Goal: Transaction & Acquisition: Obtain resource

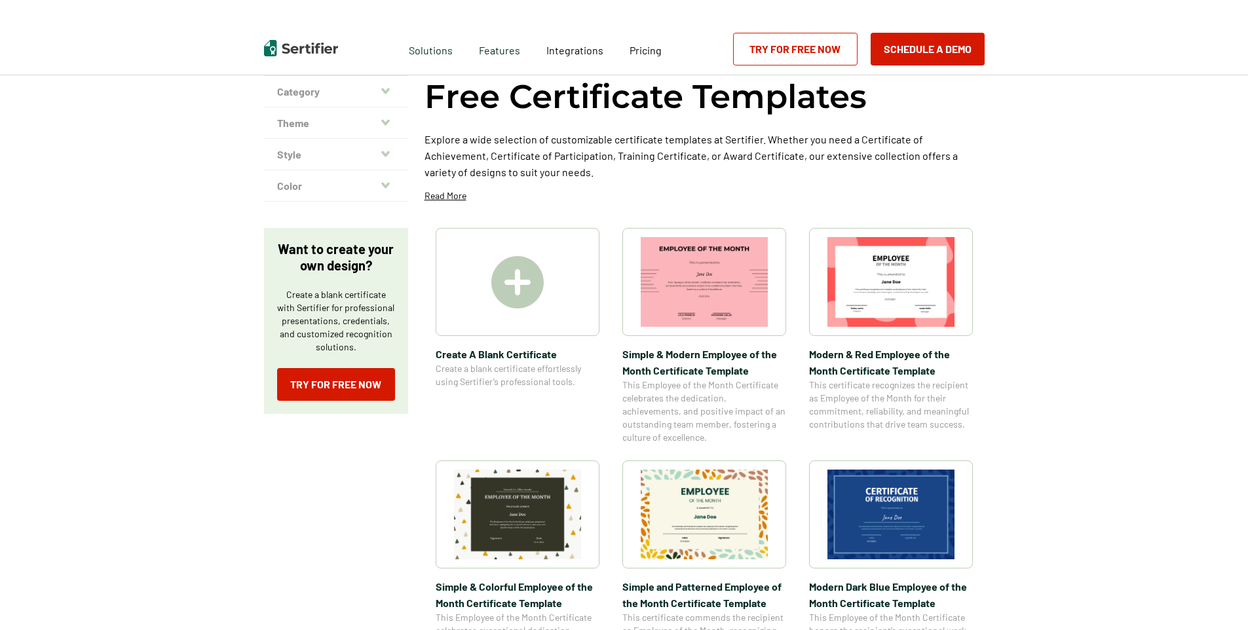
scroll to position [196, 0]
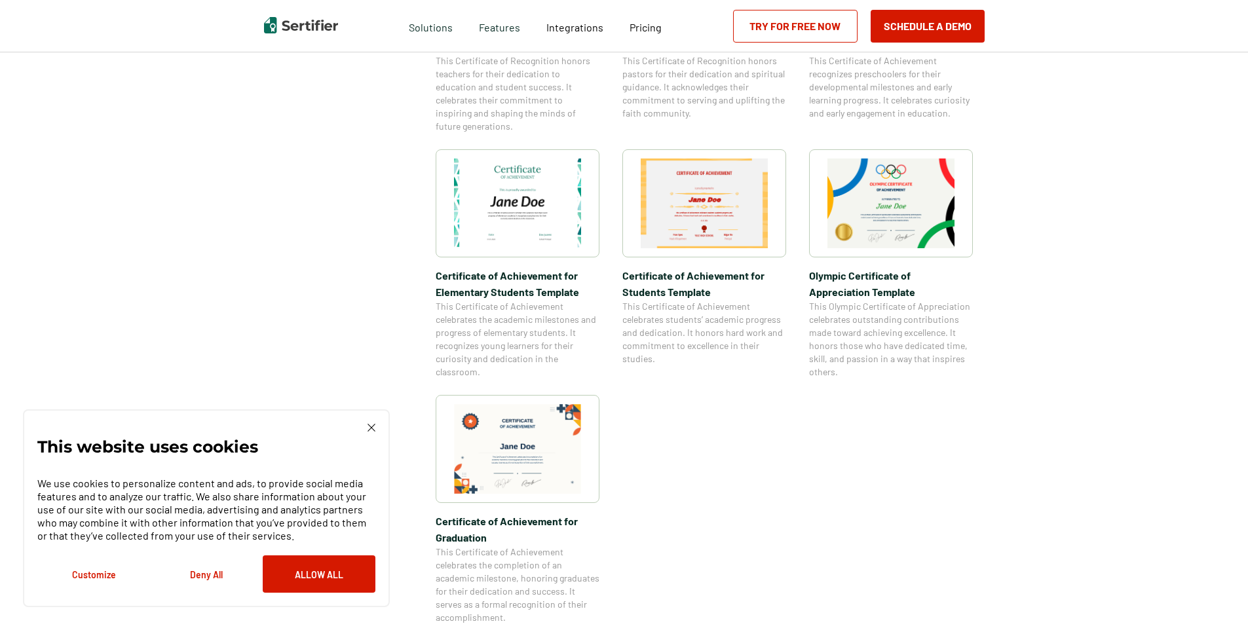
scroll to position [1113, 0]
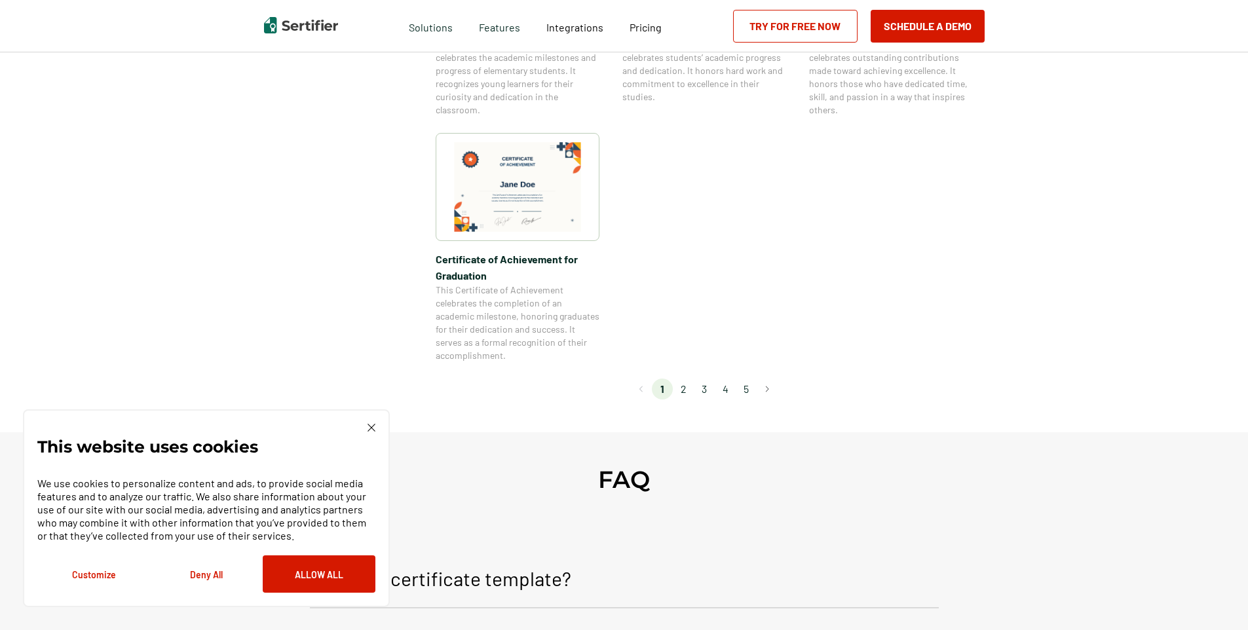
click at [689, 388] on li "2" at bounding box center [683, 389] width 21 height 21
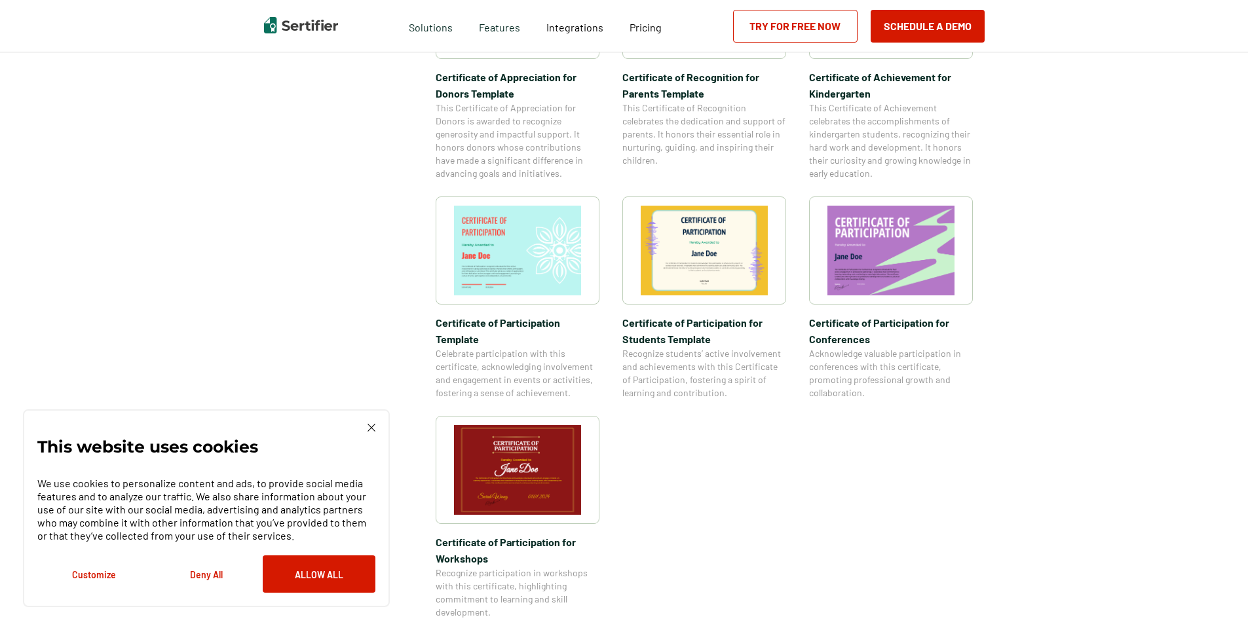
scroll to position [917, 0]
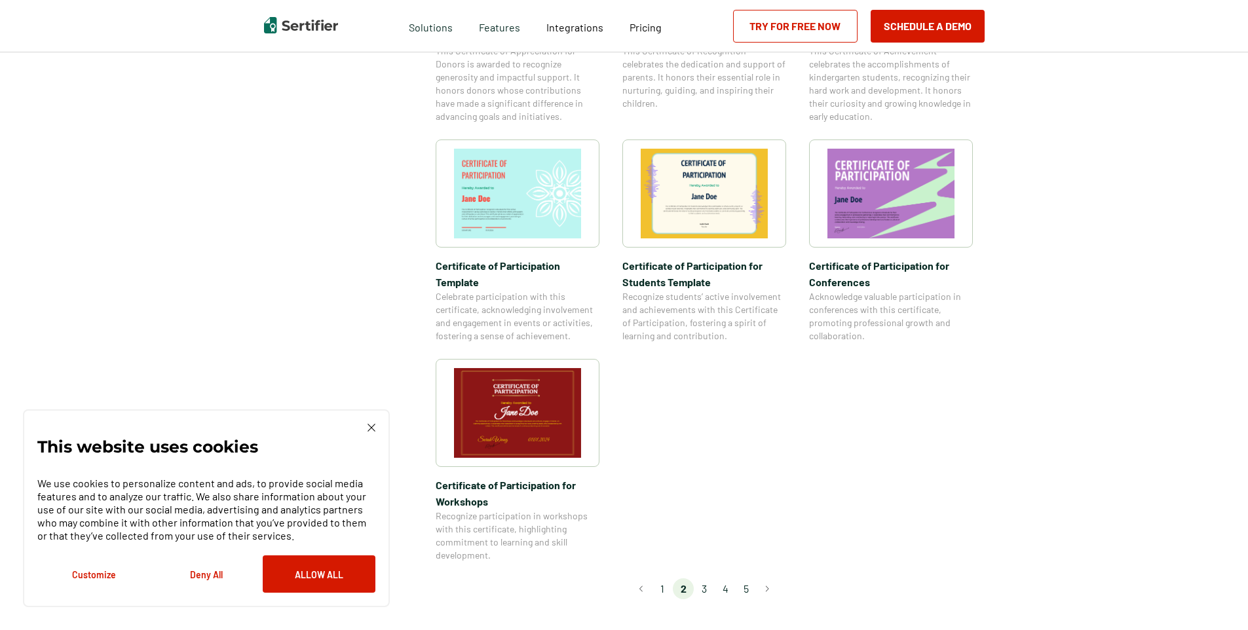
click at [709, 578] on li "3" at bounding box center [704, 588] width 21 height 21
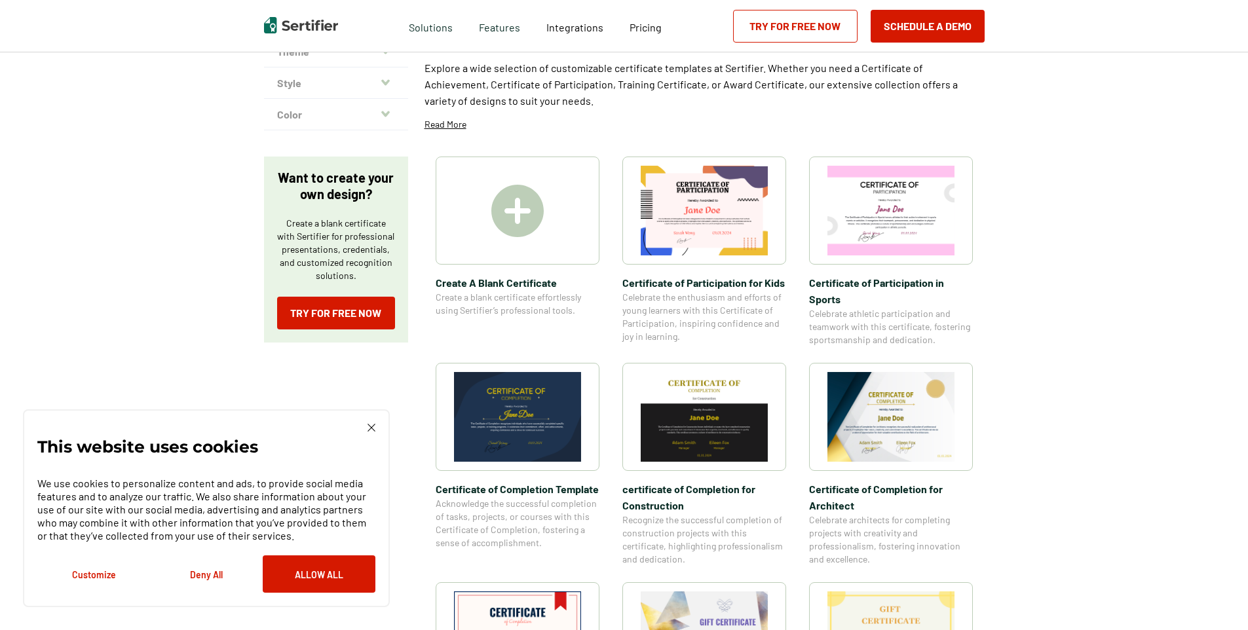
scroll to position [196, 0]
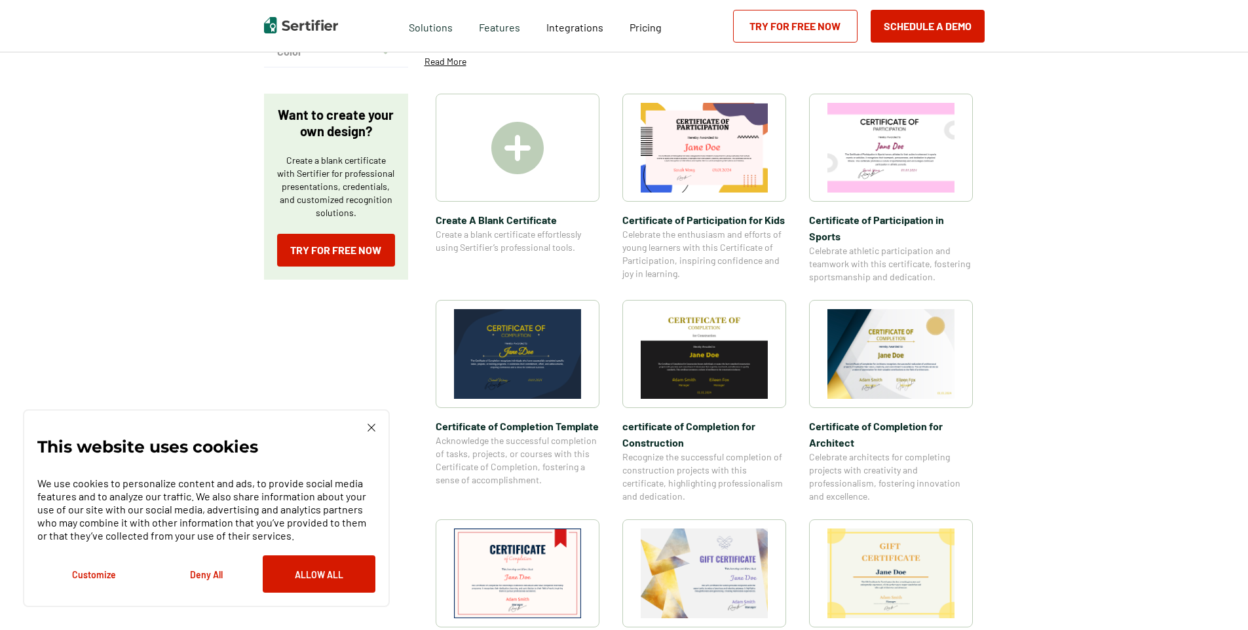
click at [903, 367] on img at bounding box center [890, 354] width 127 height 90
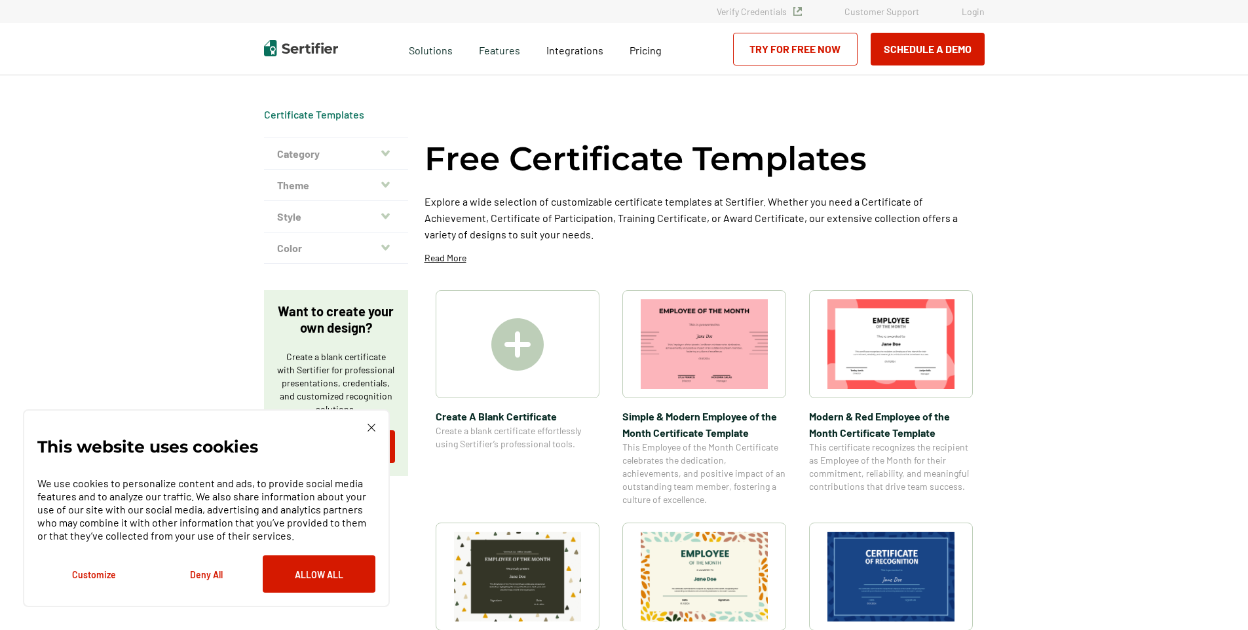
click at [903, 367] on div at bounding box center [891, 344] width 164 height 108
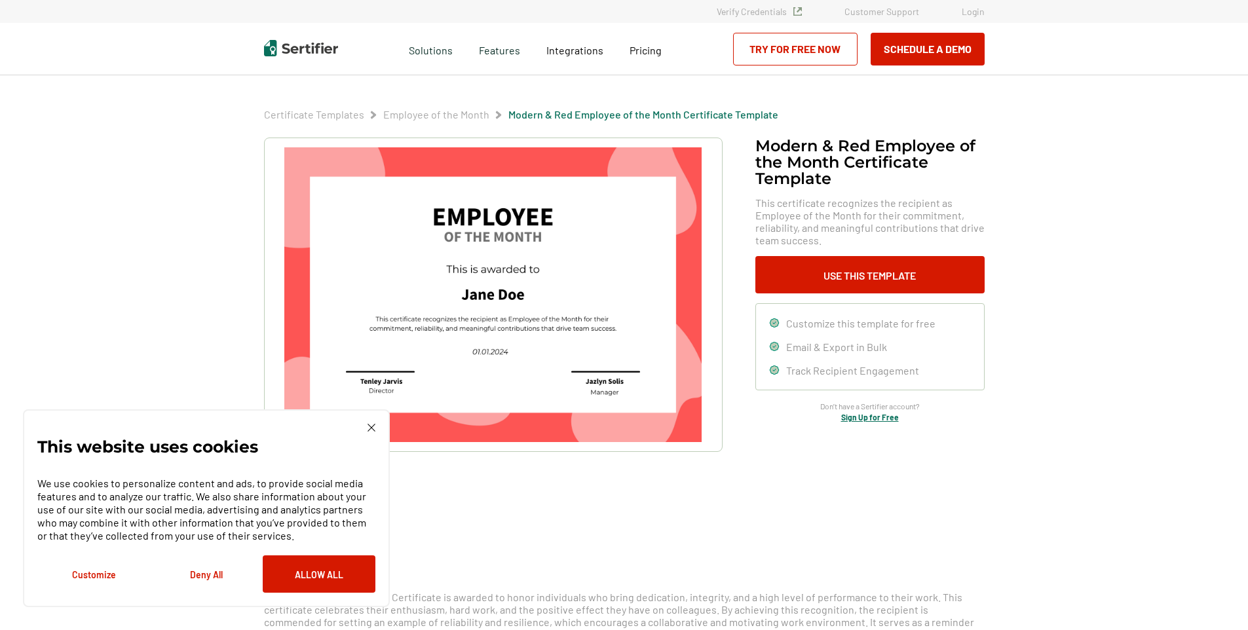
click at [372, 424] on img at bounding box center [371, 428] width 8 height 8
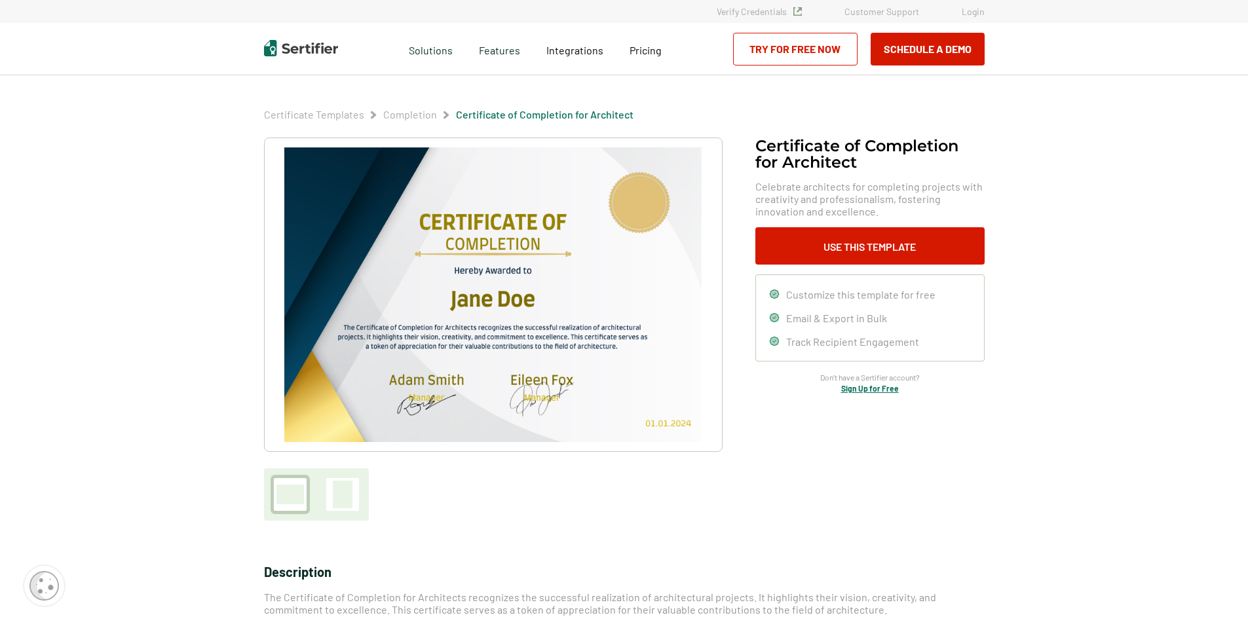
click at [905, 471] on div "Certificate of Completion​ for Architect Celebrate architects for completing pr…" at bounding box center [624, 329] width 720 height 383
click at [795, 47] on link "Try for Free Now" at bounding box center [795, 49] width 124 height 33
